Goal: Find specific page/section: Find specific page/section

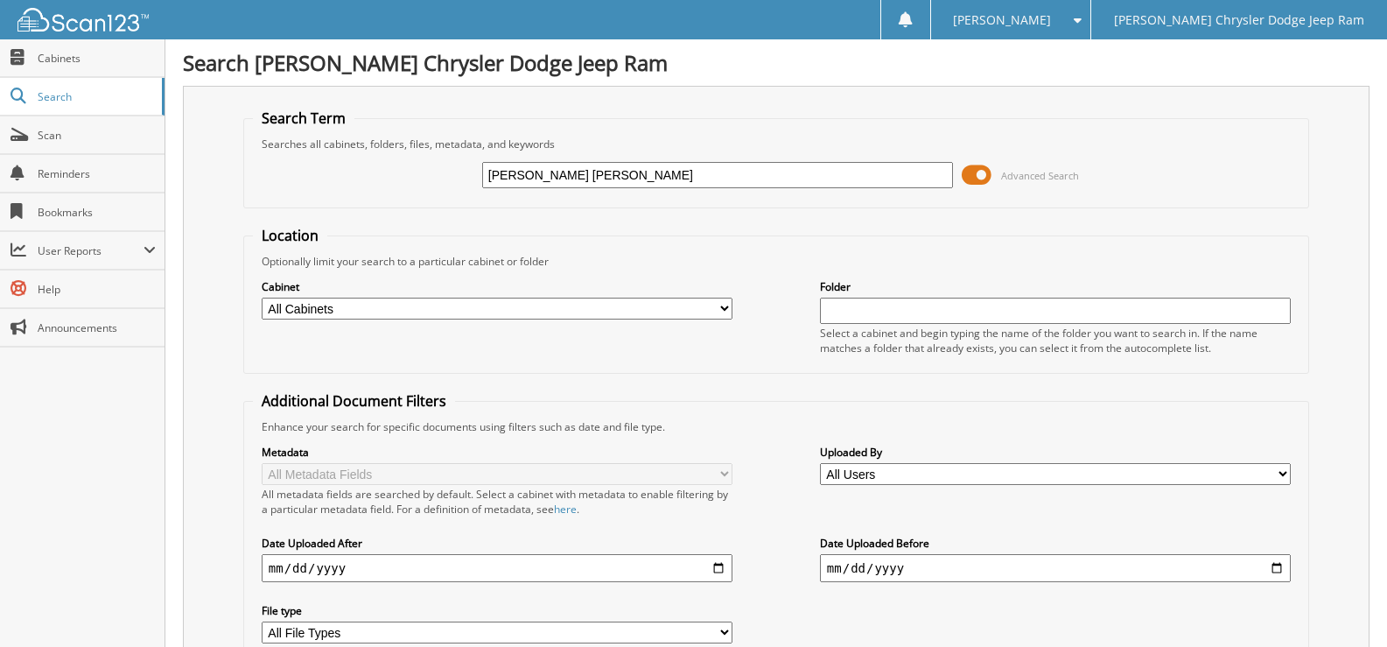
type input "janet glenn gary glenn"
click at [85, 56] on span "Cabinets" at bounding box center [97, 58] width 118 height 15
click at [609, 176] on input "text" at bounding box center [717, 175] width 471 height 26
type input "P1054"
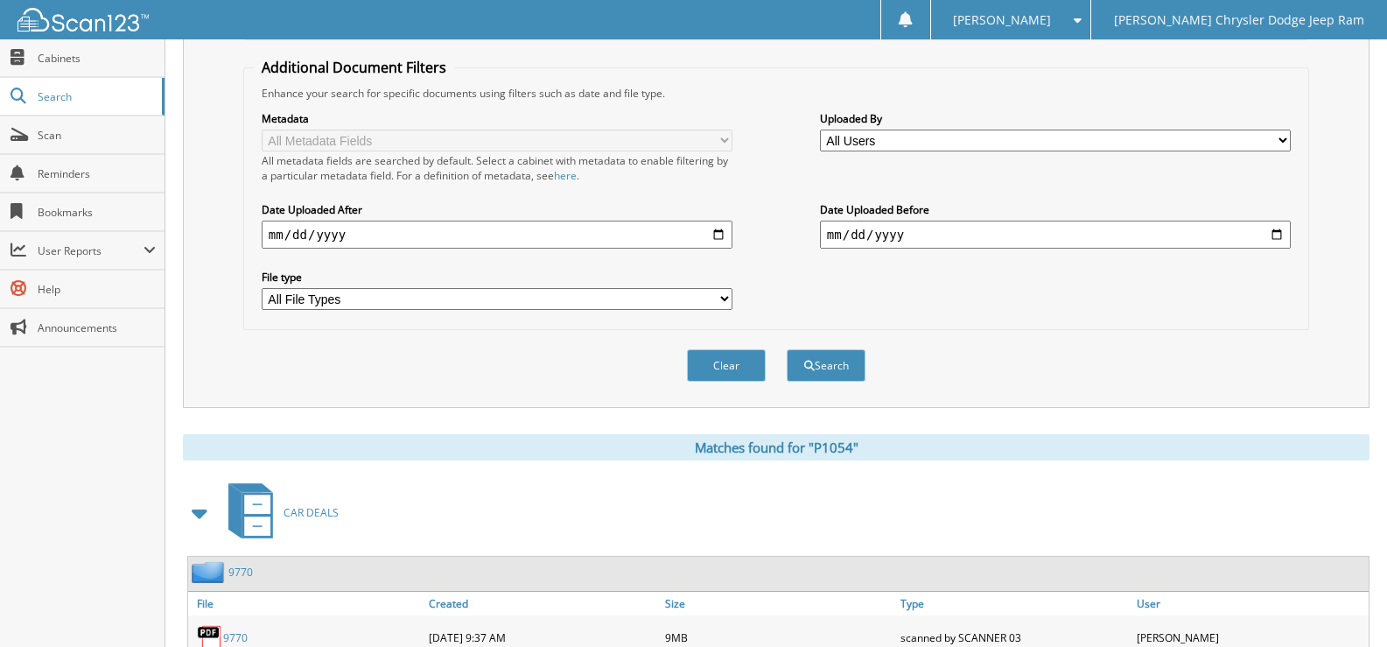
scroll to position [613, 0]
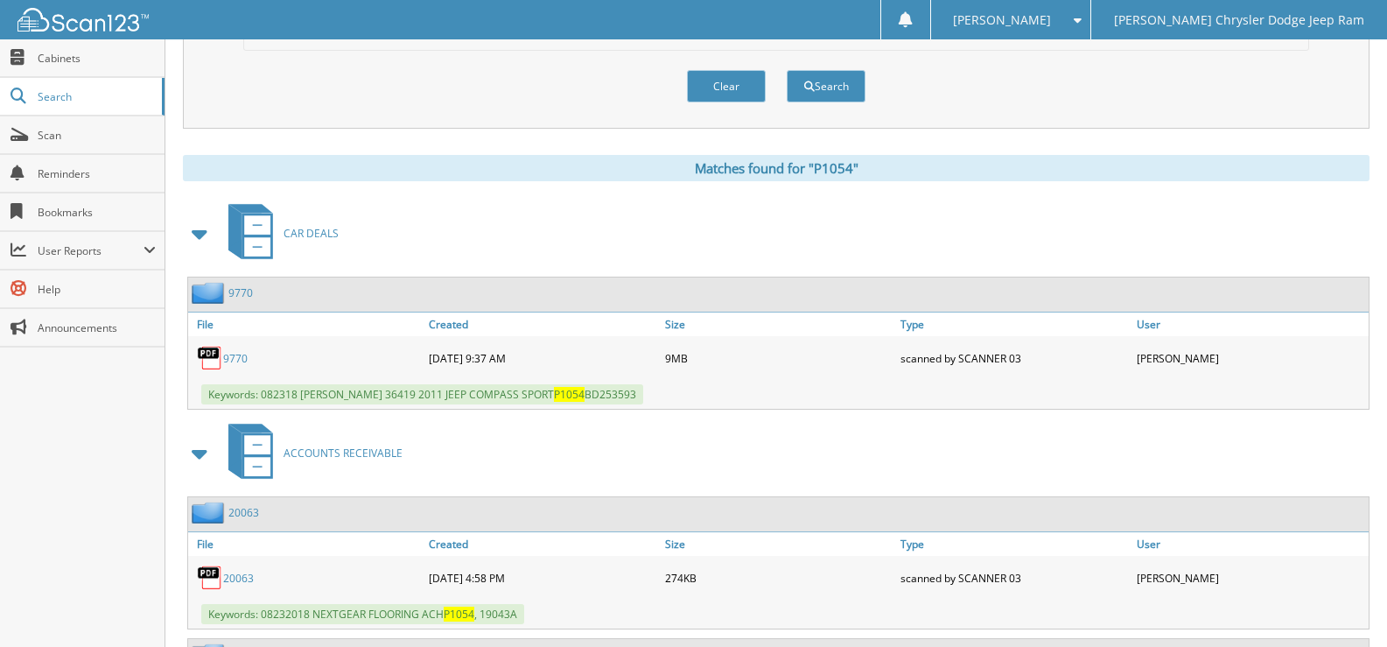
click at [238, 362] on link "9770" at bounding box center [235, 358] width 25 height 15
